Goal: Information Seeking & Learning: Learn about a topic

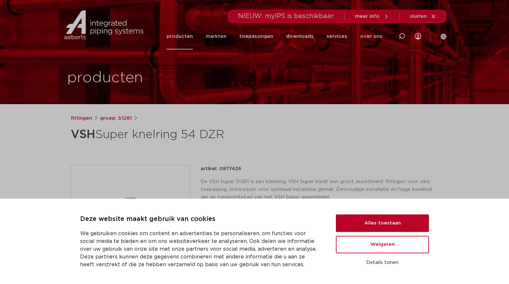
click at [376, 219] on button "Alles toestaan" at bounding box center [382, 222] width 93 height 17
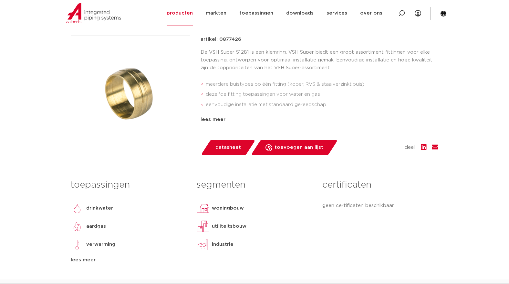
scroll to position [134, 0]
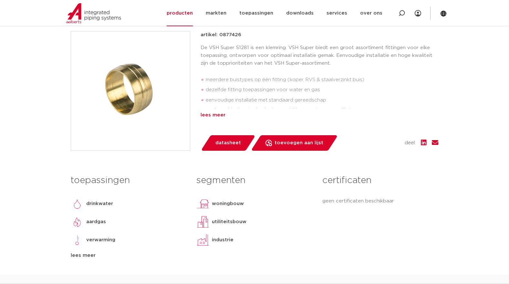
click at [210, 112] on div "lees meer" at bounding box center [320, 115] width 238 height 8
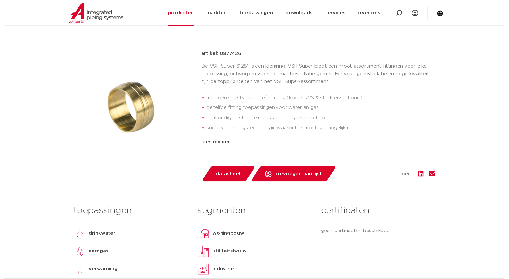
scroll to position [110, 0]
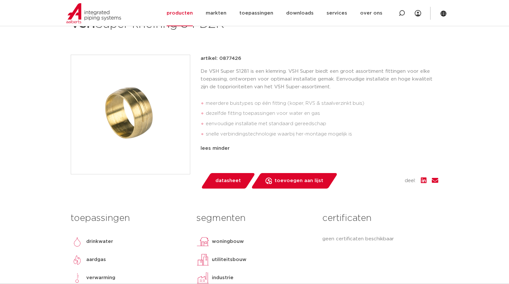
click at [227, 179] on span "datasheet" at bounding box center [229, 180] width 26 height 10
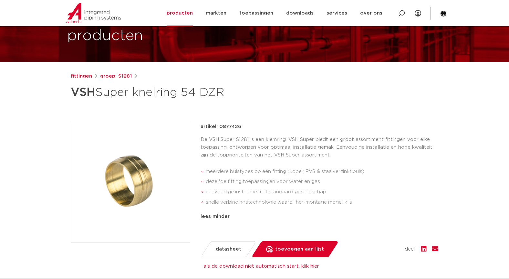
scroll to position [0, 0]
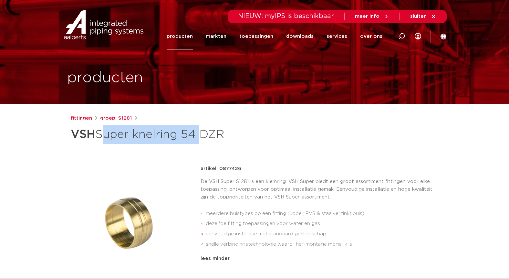
drag, startPoint x: 101, startPoint y: 134, endPoint x: 200, endPoint y: 127, distance: 99.1
click at [200, 127] on h1 "VSH Super knelring 54 DZR" at bounding box center [192, 134] width 243 height 19
copy h1 "Super knelring 54"
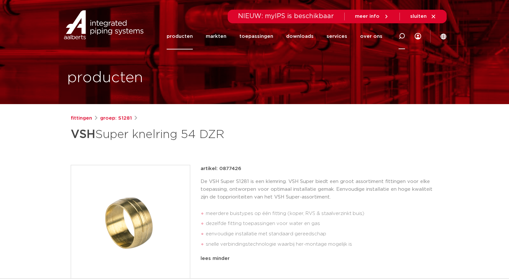
click at [402, 35] on icon at bounding box center [402, 36] width 6 height 6
paste input "Super knelring 54"
type input "Super knelring 54"
click button "Zoeken" at bounding box center [0, 0] width 0 height 0
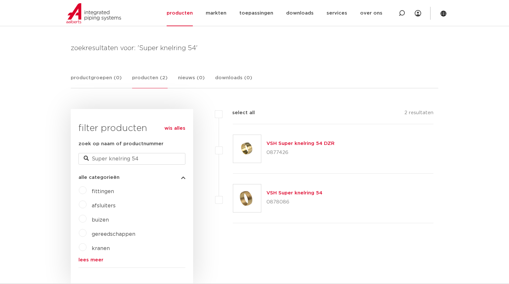
scroll to position [81, 0]
click at [299, 192] on link "VSH Super knelring 54" at bounding box center [295, 193] width 56 height 5
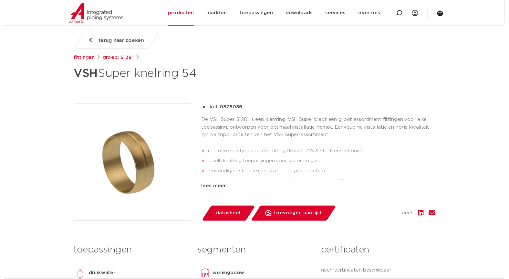
scroll to position [84, 0]
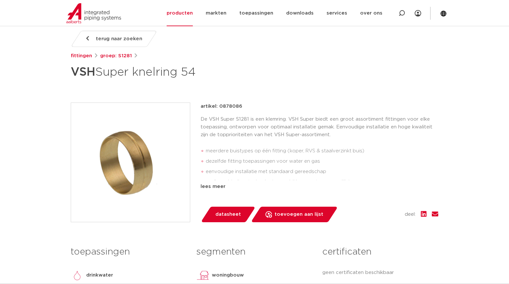
click at [226, 213] on span "datasheet" at bounding box center [229, 214] width 26 height 10
